Goal: Check status: Check status

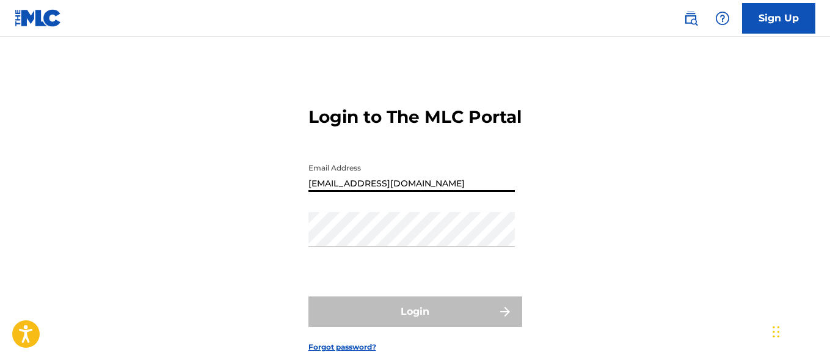
type input "[EMAIL_ADDRESS][DOMAIN_NAME]"
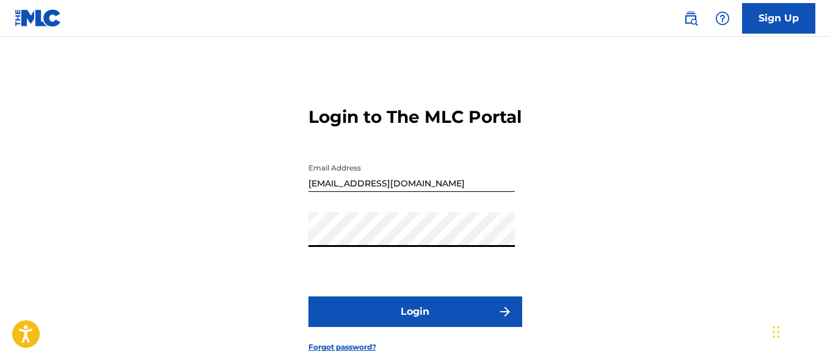
click at [415, 327] on button "Login" at bounding box center [415, 311] width 214 height 31
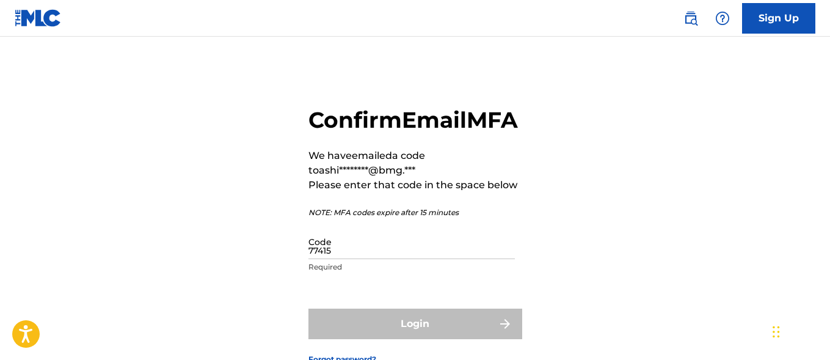
type input "774156"
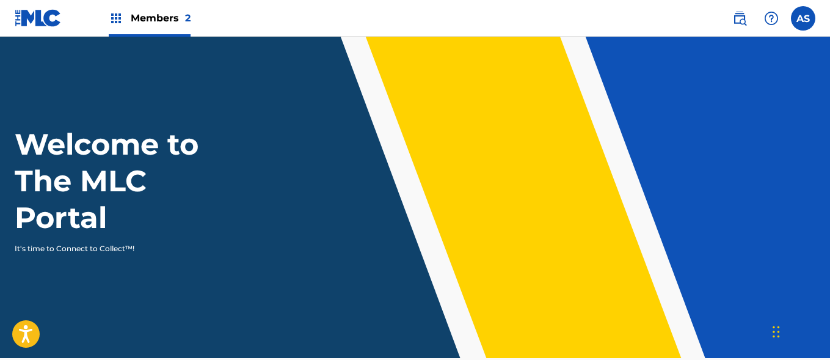
click at [116, 18] on img at bounding box center [116, 18] width 15 height 15
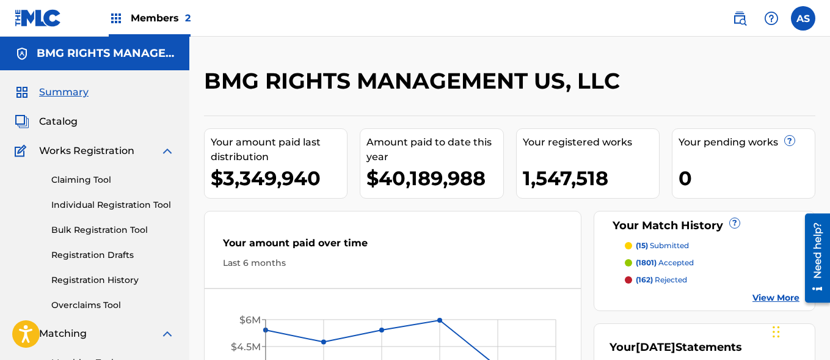
scroll to position [265, 0]
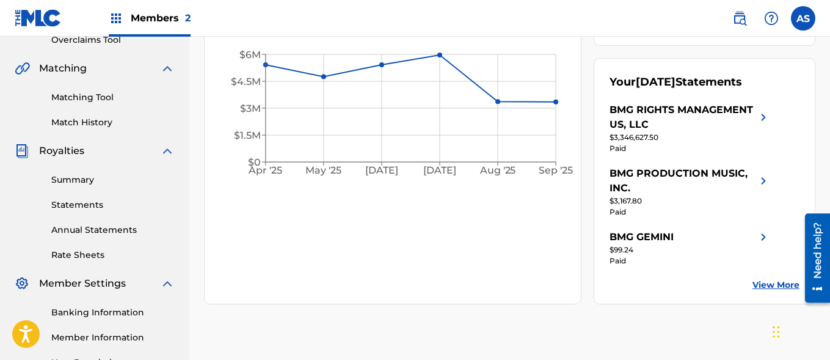
click at [113, 180] on link "Summary" at bounding box center [112, 179] width 123 height 13
